Goal: Information Seeking & Learning: Learn about a topic

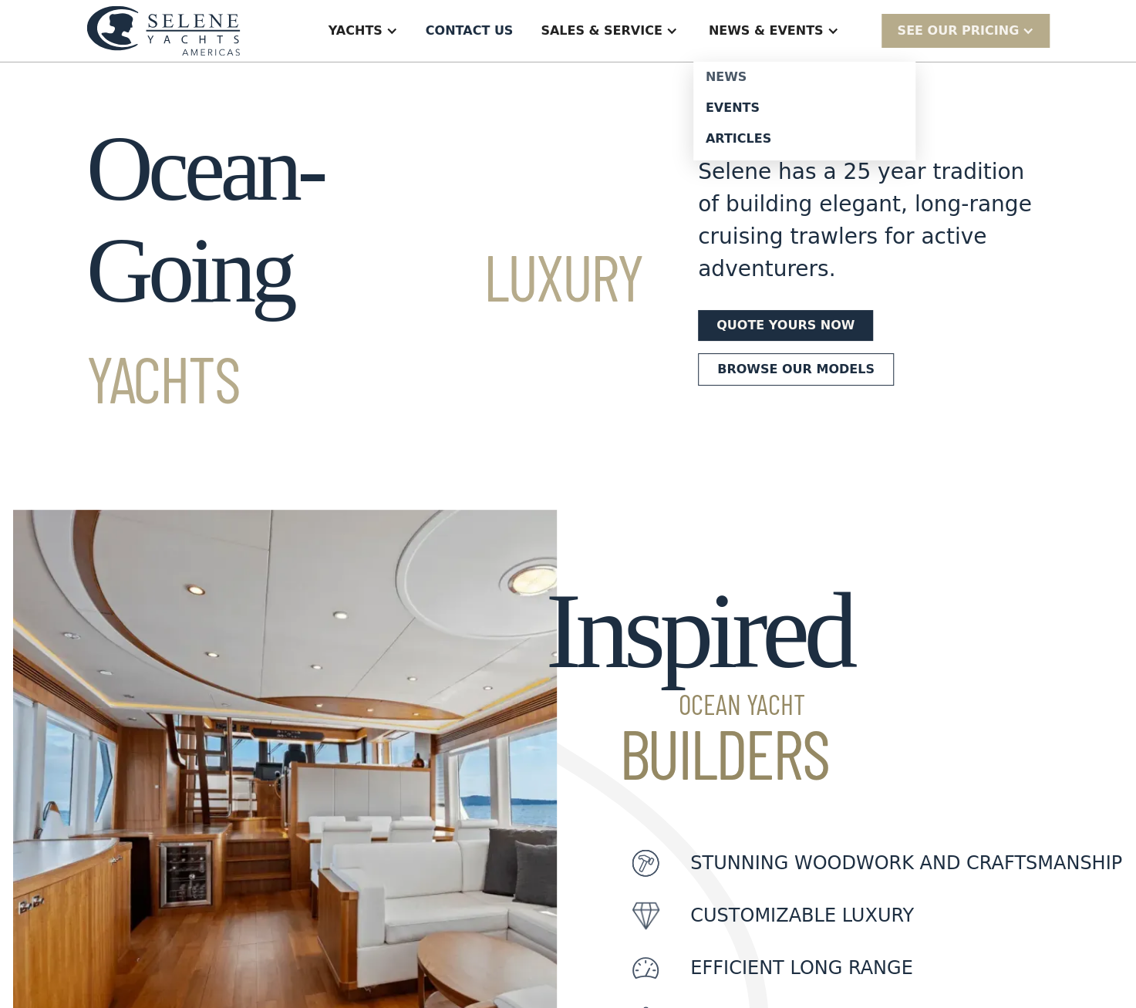
click at [768, 76] on div "News" at bounding box center [805, 77] width 198 height 12
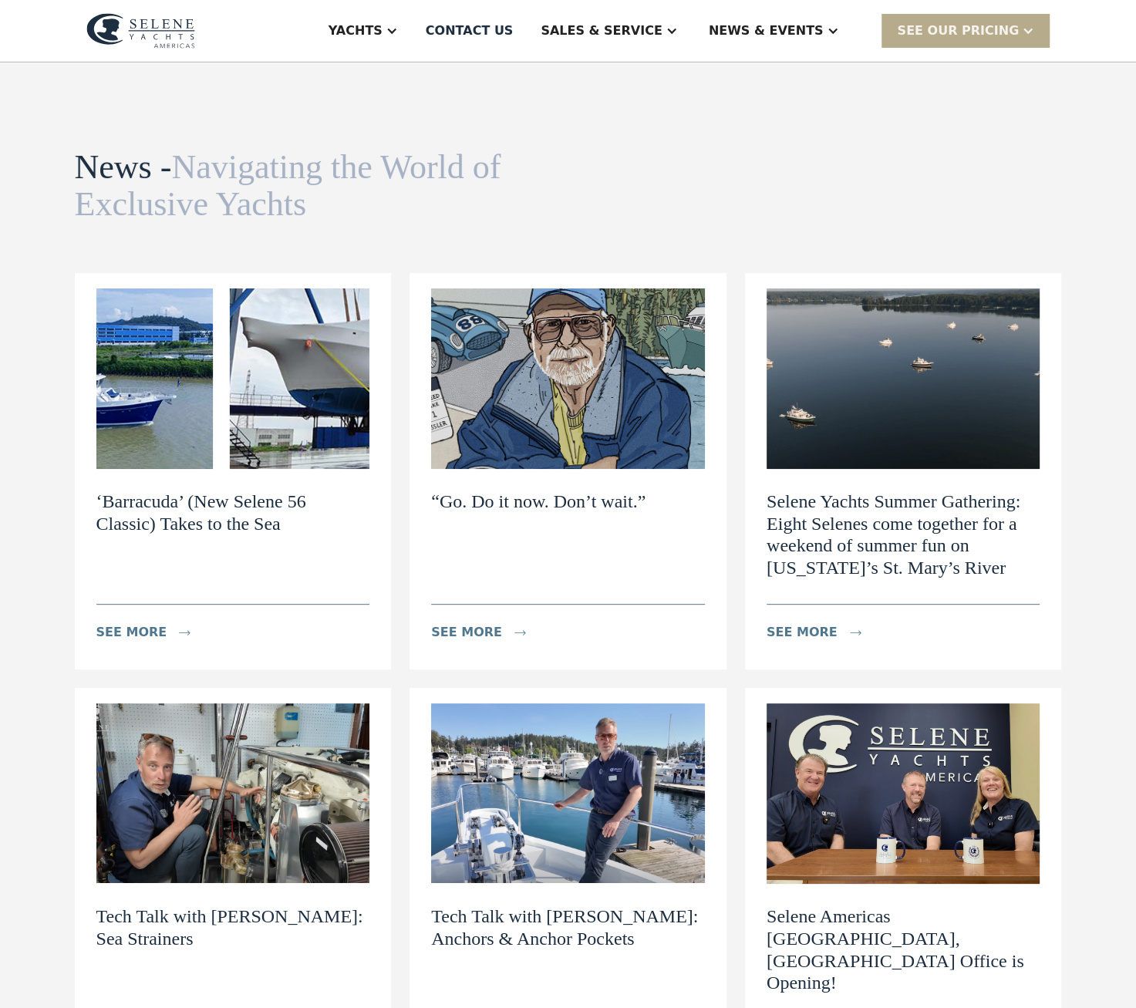
click at [235, 505] on h2 "‘Barracuda’ (New Selene 56 Classic) Takes to the Sea" at bounding box center [233, 513] width 274 height 45
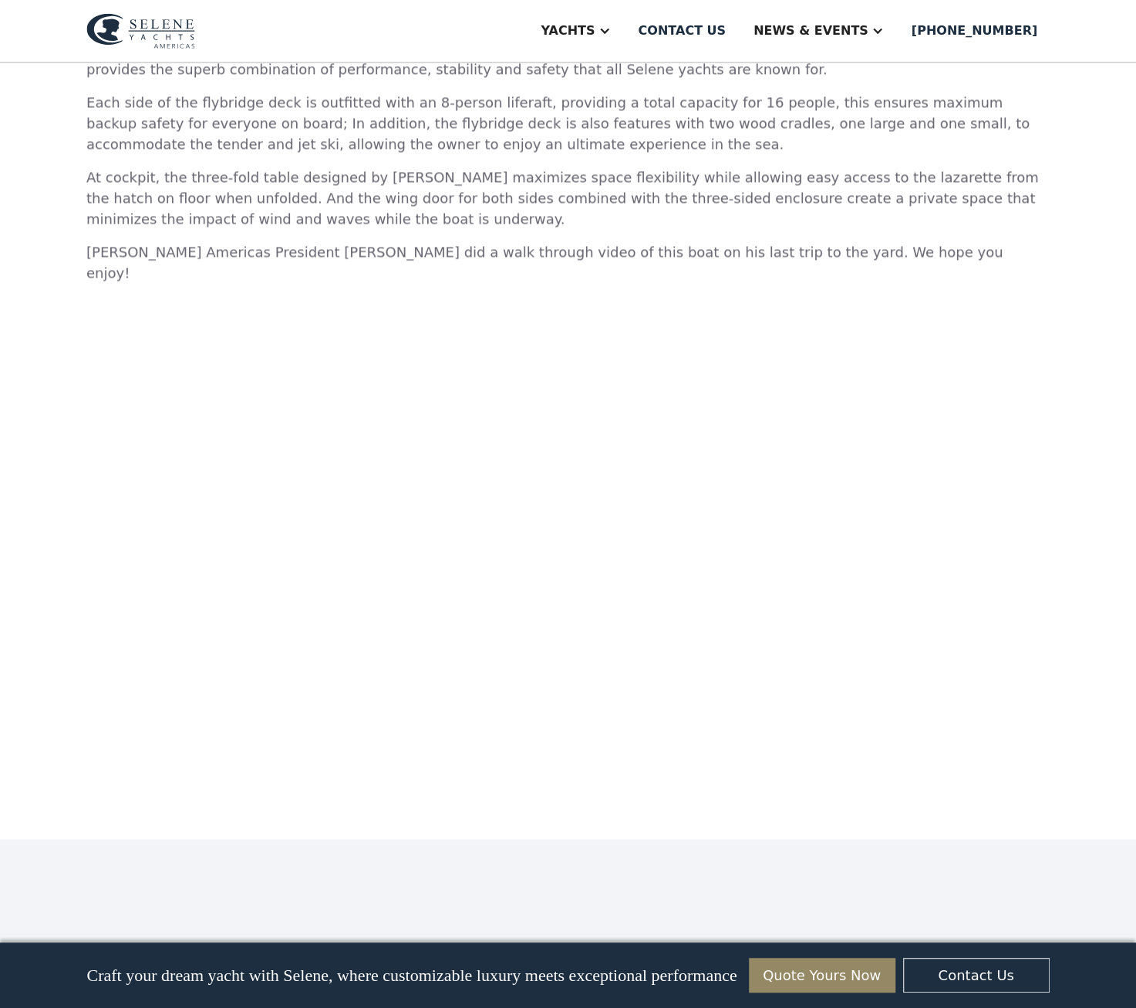
scroll to position [1234, 0]
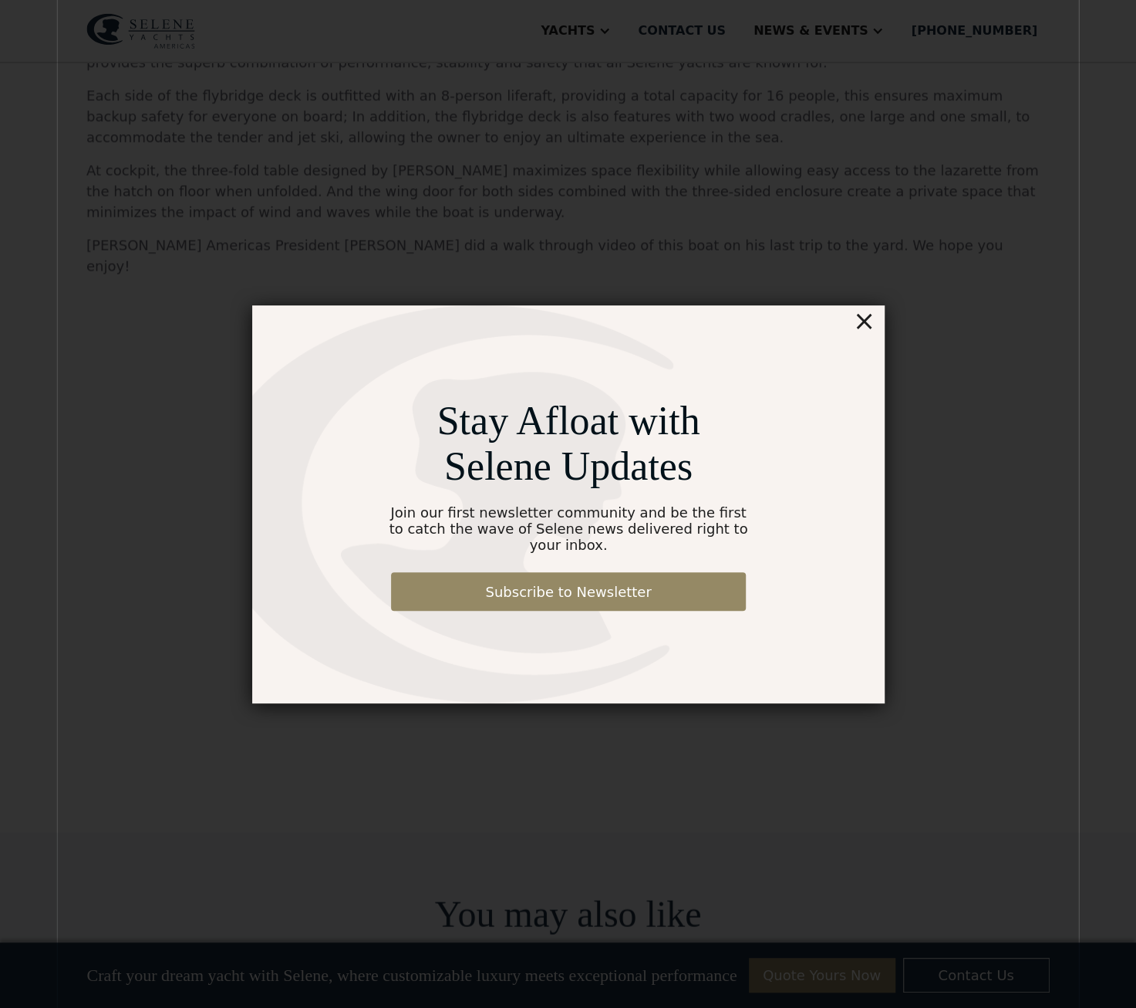
click at [869, 334] on div "×" at bounding box center [864, 321] width 22 height 31
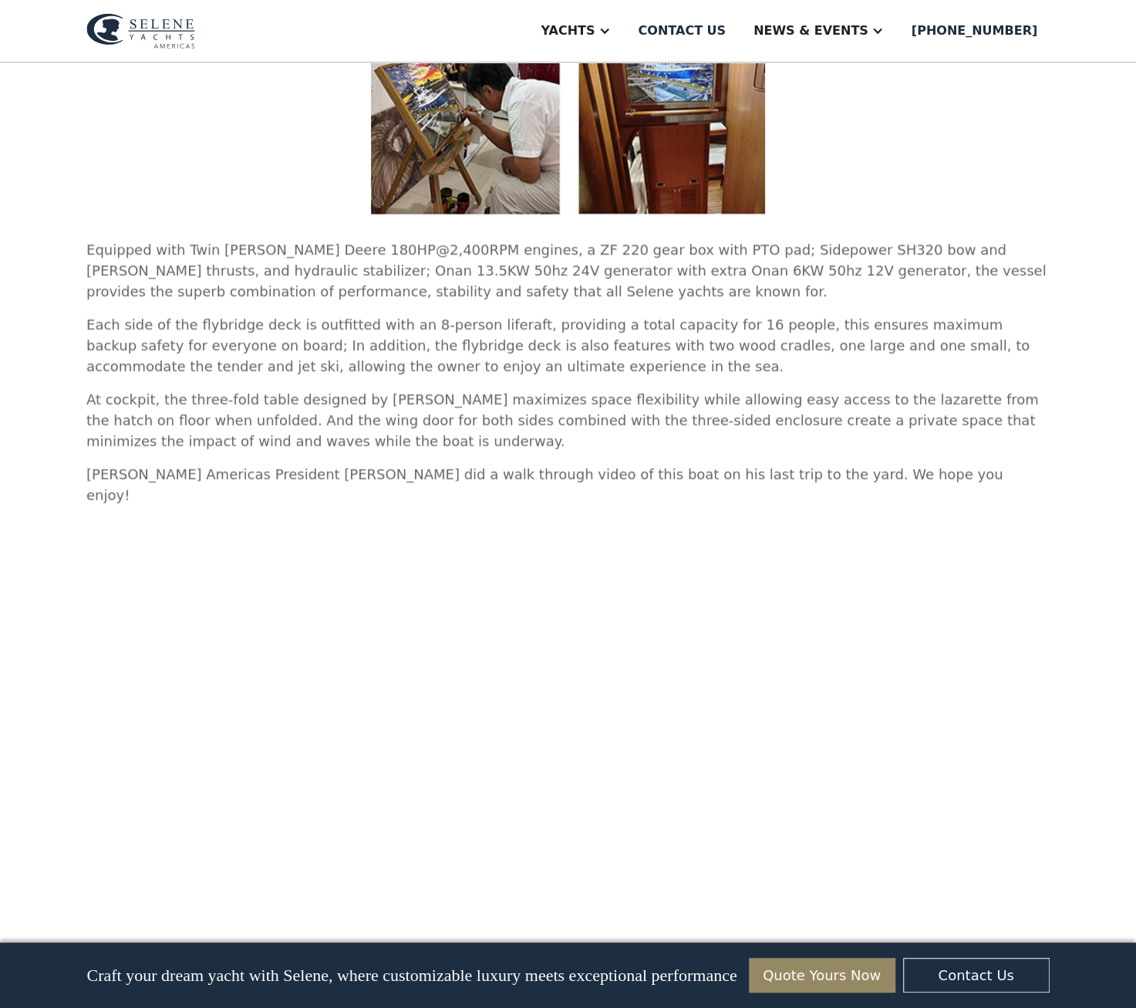
scroll to position [1003, 0]
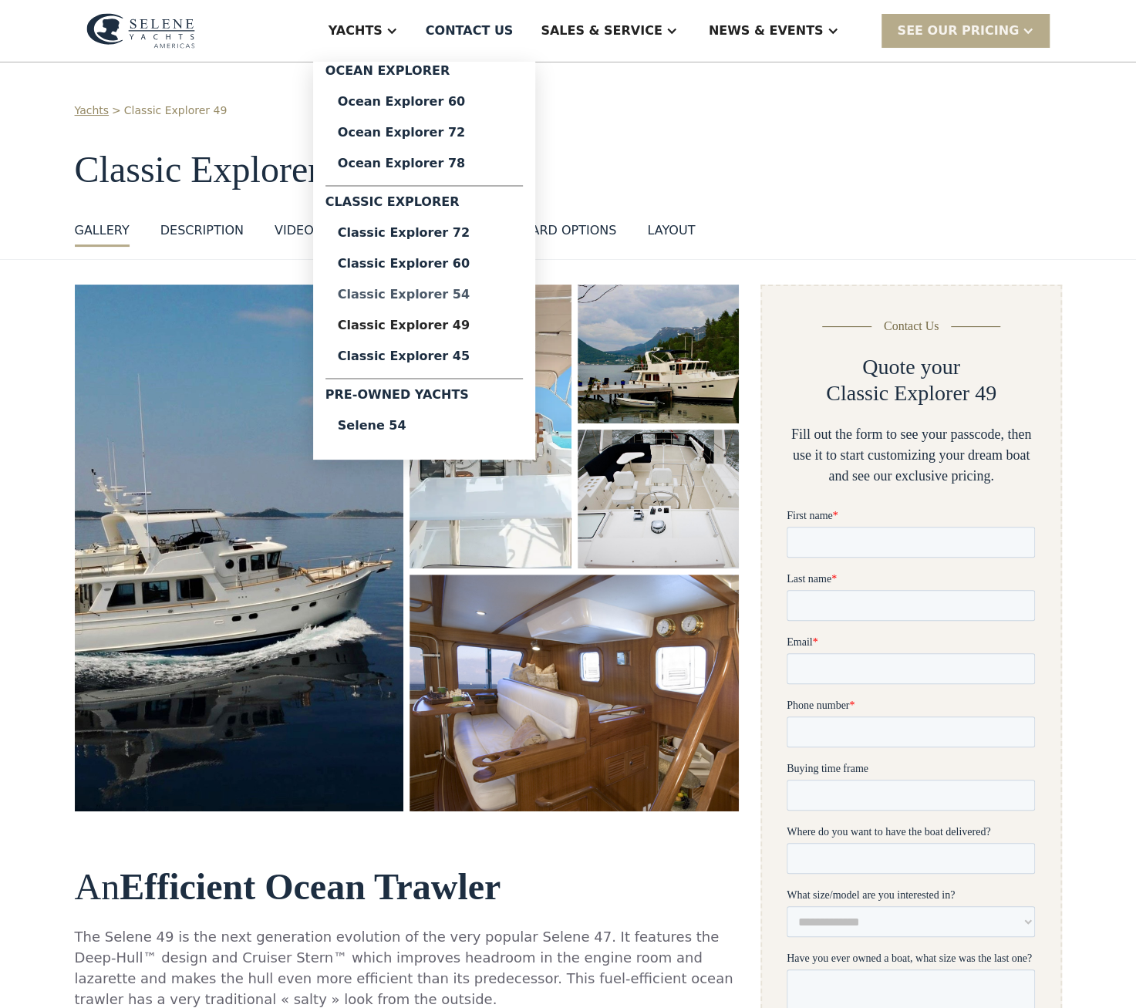
click at [461, 292] on div "Classic Explorer 54" at bounding box center [424, 295] width 173 height 12
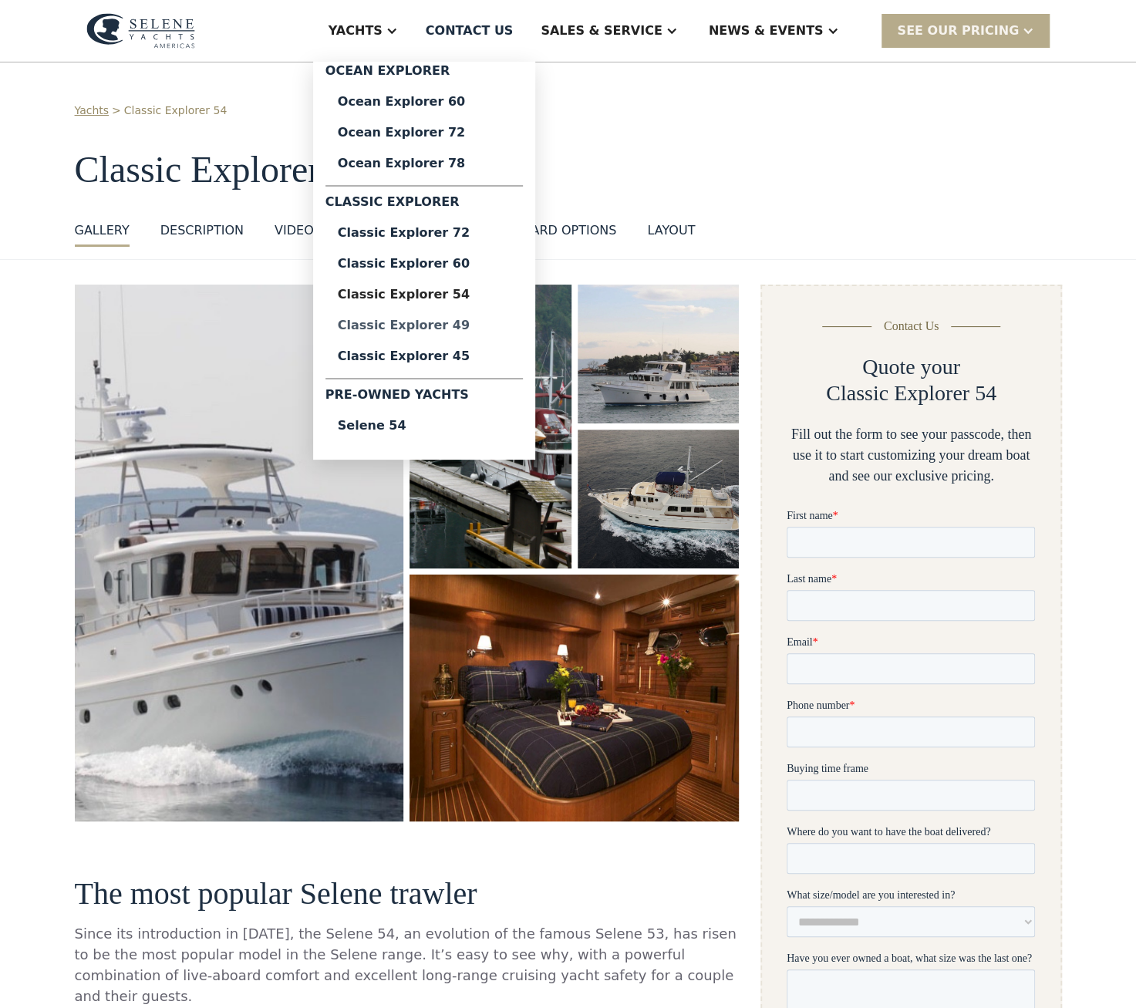
click at [458, 328] on div "Classic Explorer 49" at bounding box center [424, 325] width 173 height 12
